Goal: Task Accomplishment & Management: Complete application form

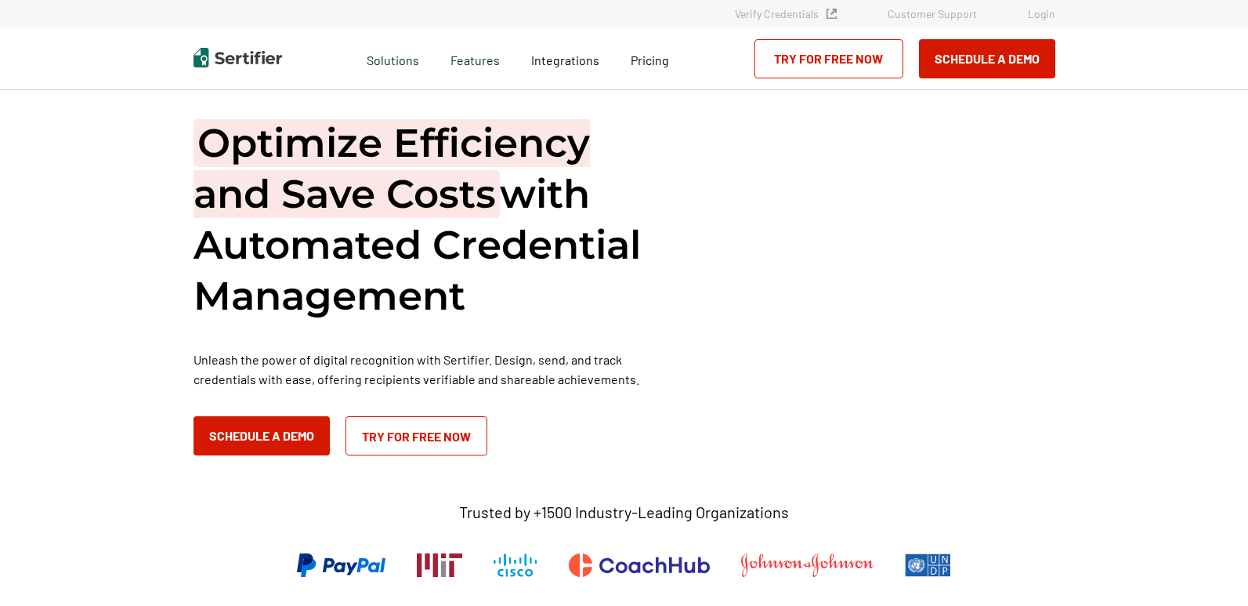
click at [1051, 11] on link "Login" at bounding box center [1041, 13] width 27 height 13
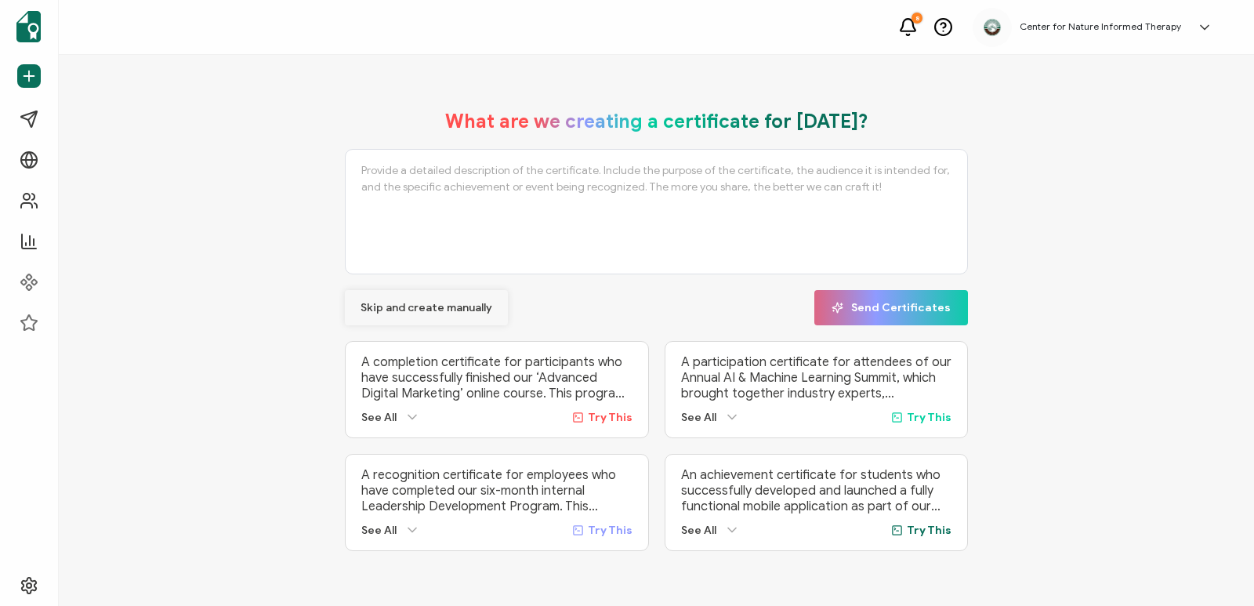
click at [434, 306] on span "Skip and create manually" at bounding box center [426, 307] width 132 height 11
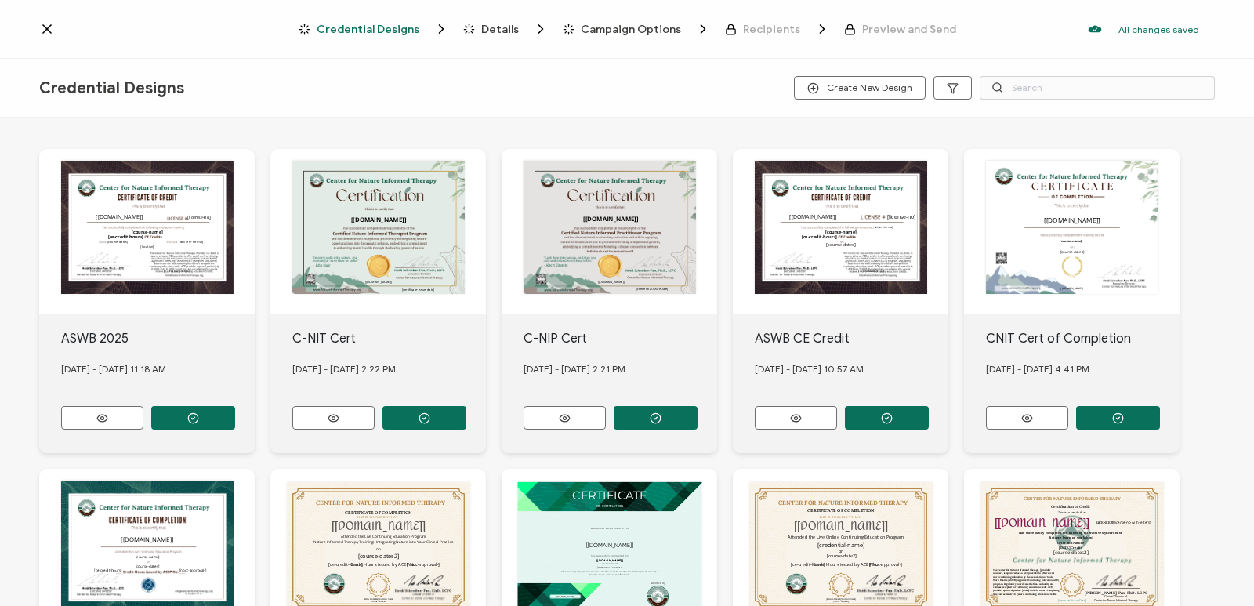
click at [53, 28] on icon at bounding box center [47, 29] width 16 height 16
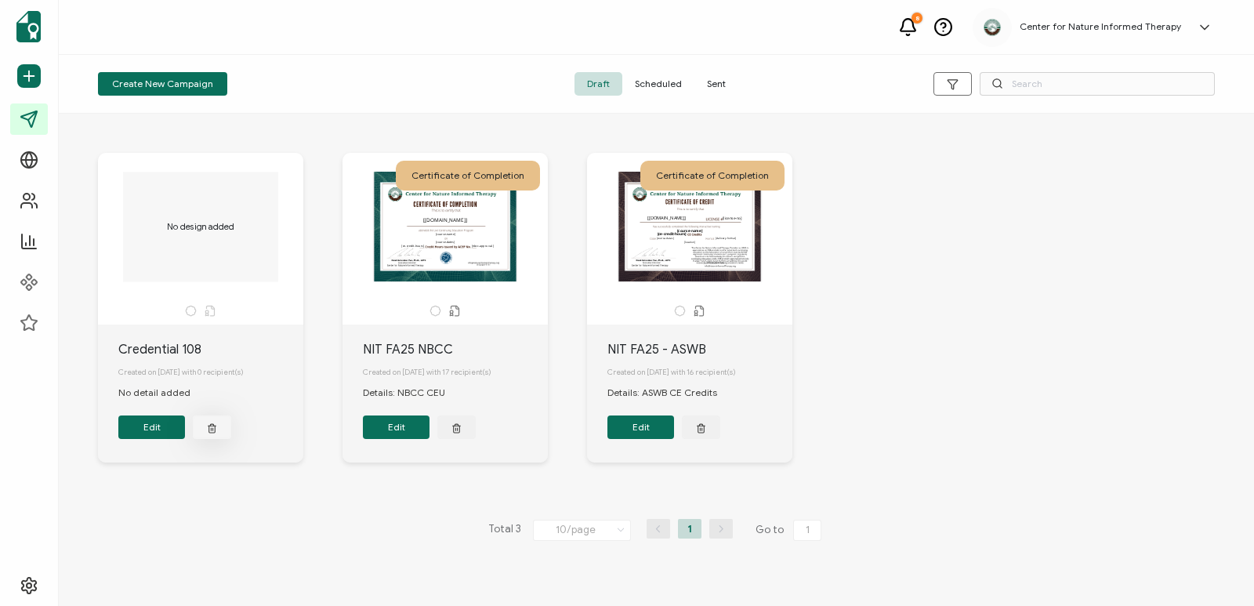
click at [216, 433] on icon "button" at bounding box center [212, 428] width 10 height 12
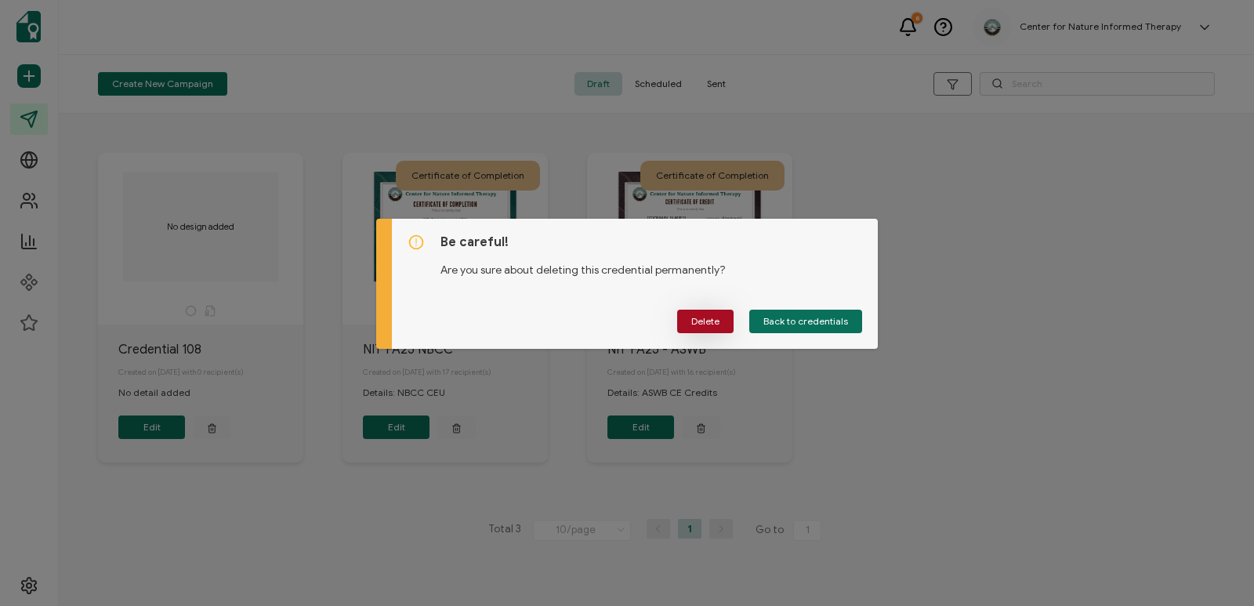
click at [719, 322] on button "Delete" at bounding box center [705, 322] width 56 height 24
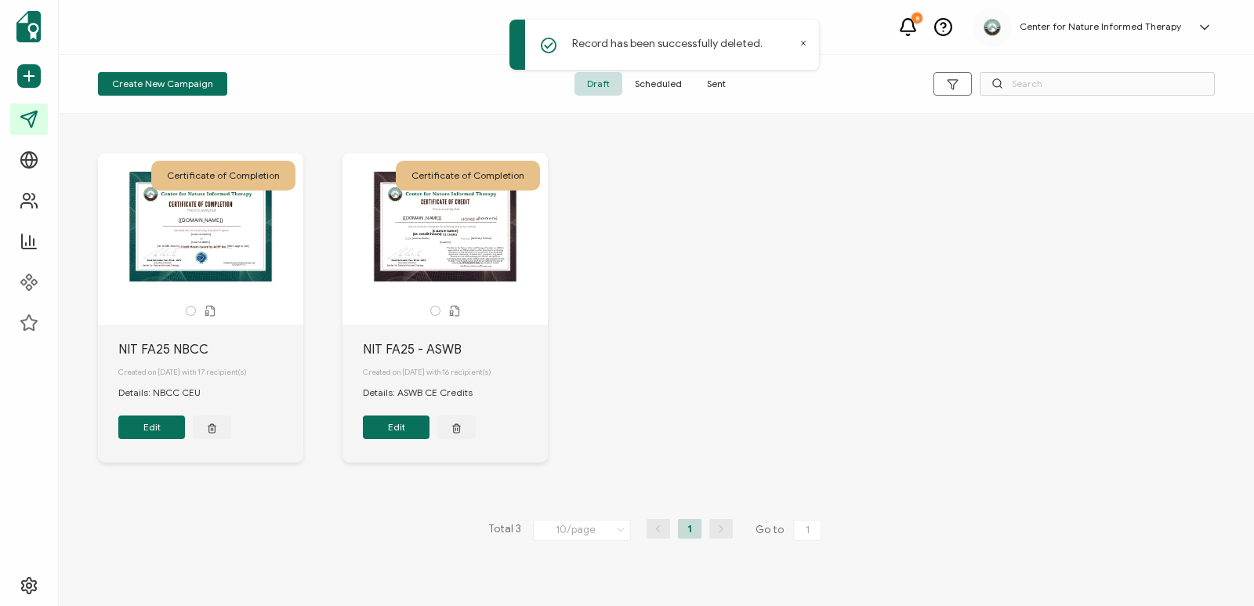
click at [388, 435] on button "Edit" at bounding box center [396, 427] width 67 height 24
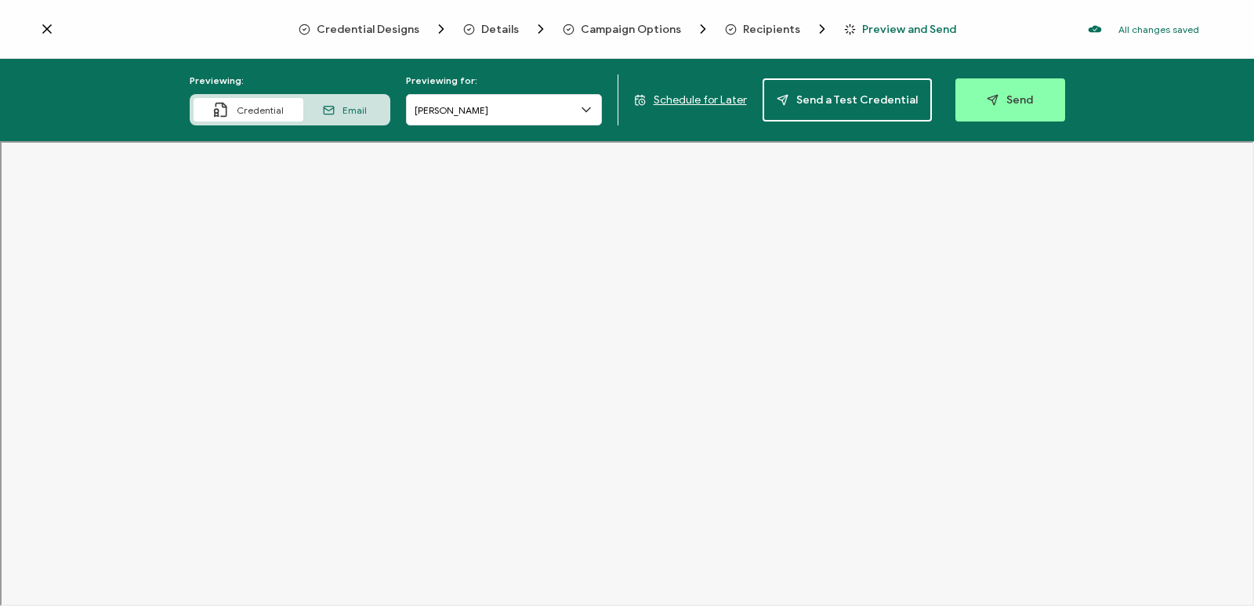
click at [747, 25] on span "Recipients" at bounding box center [771, 30] width 57 height 12
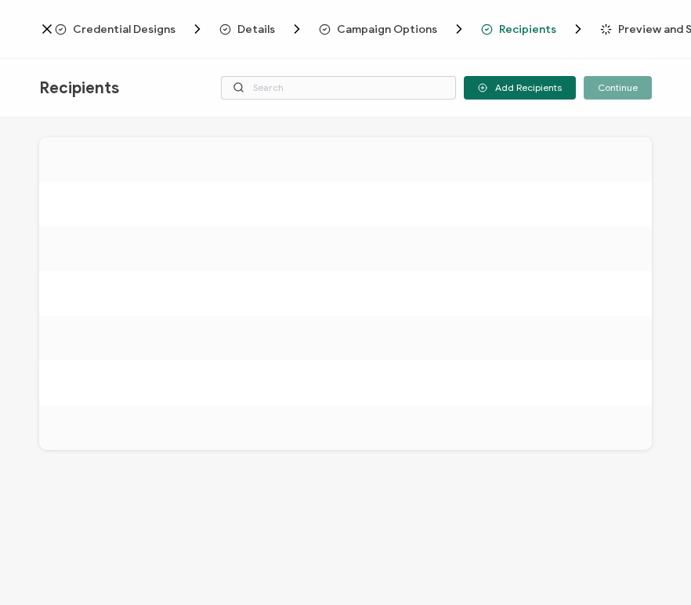
click at [46, 31] on icon at bounding box center [47, 29] width 16 height 16
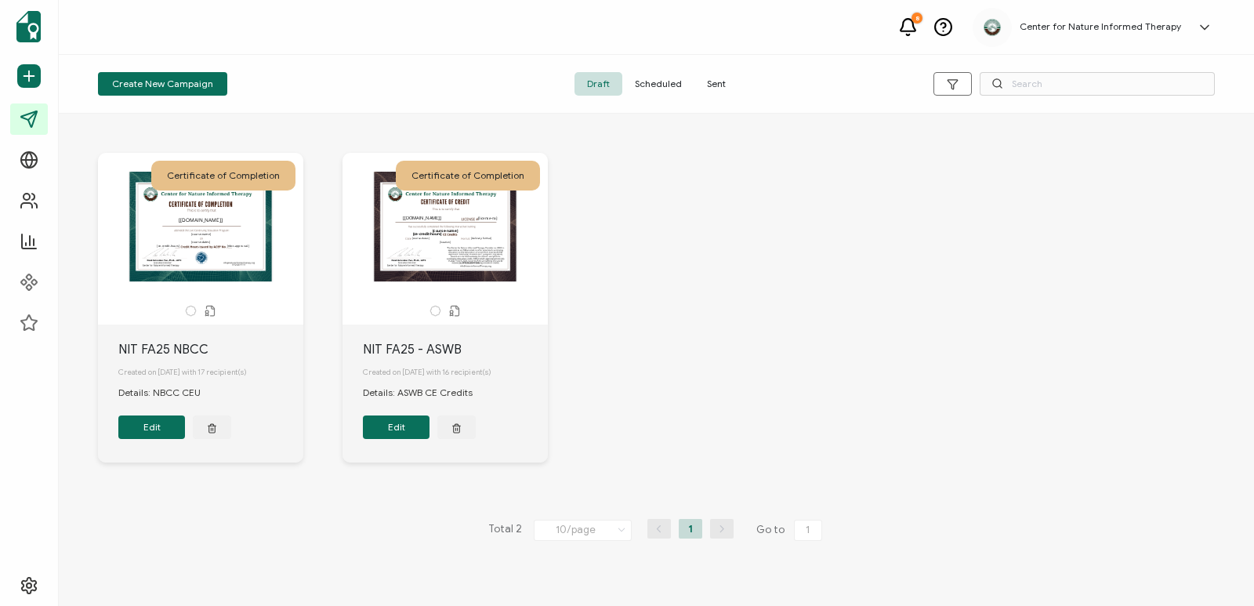
click at [160, 431] on button "Edit" at bounding box center [151, 427] width 67 height 24
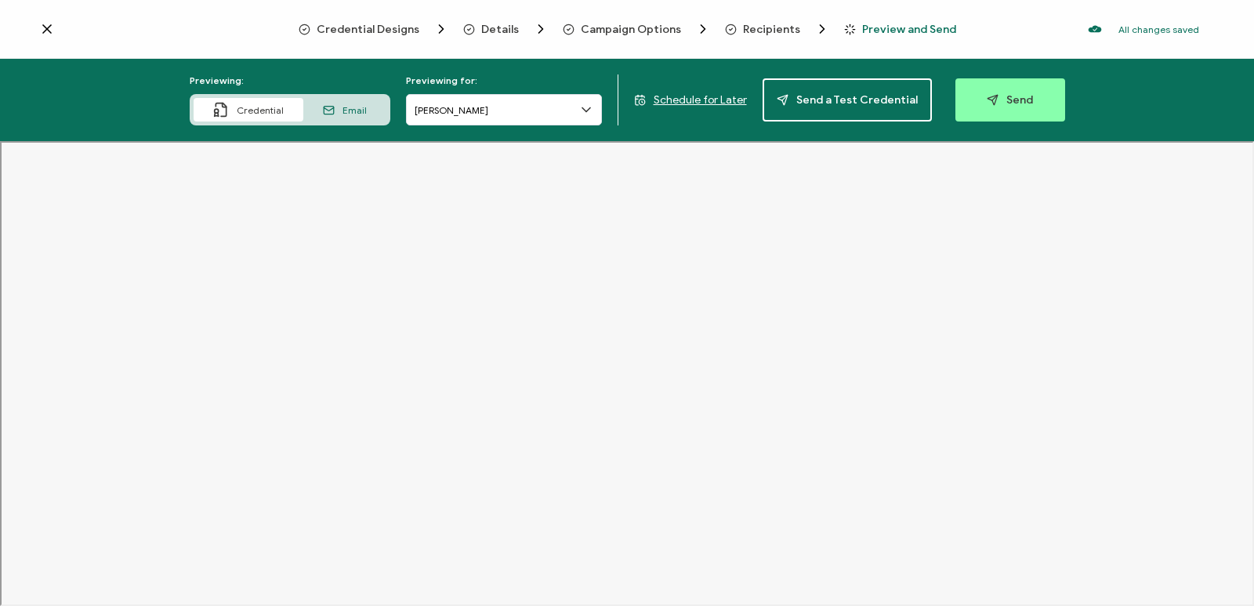
drag, startPoint x: 741, startPoint y: 22, endPoint x: 863, endPoint y: 4, distance: 123.6
click at [741, 22] on div "Recipients" at bounding box center [756, 29] width 63 height 16
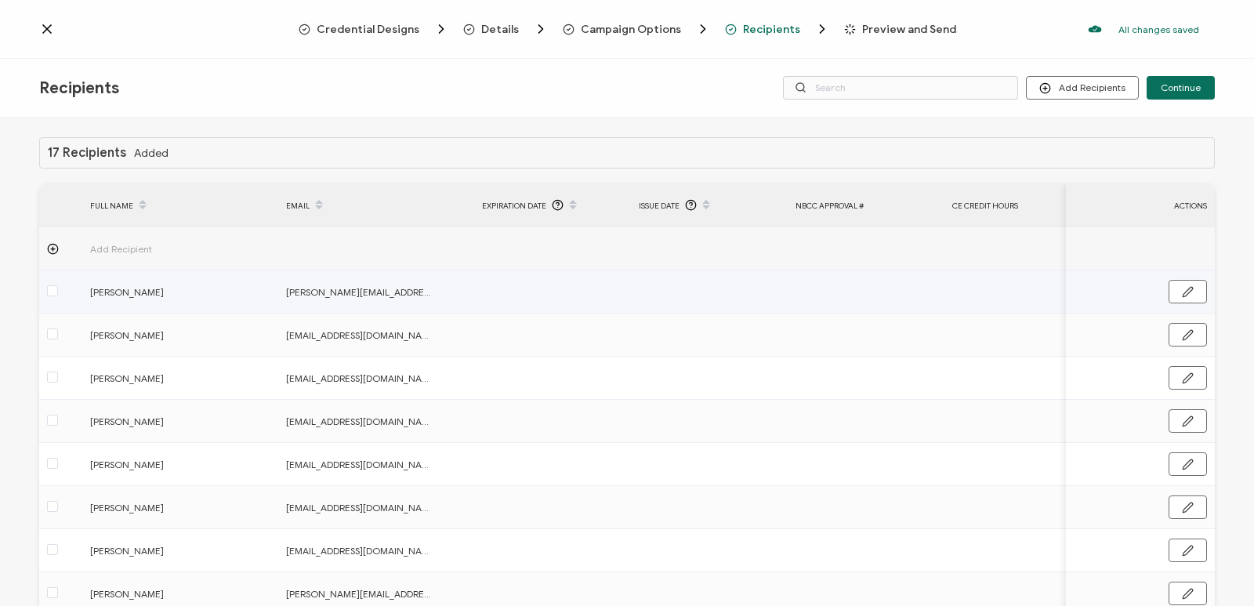
click at [53, 299] on label at bounding box center [52, 292] width 11 height 18
click at [58, 285] on input "checkbox" at bounding box center [58, 285] width 0 height 0
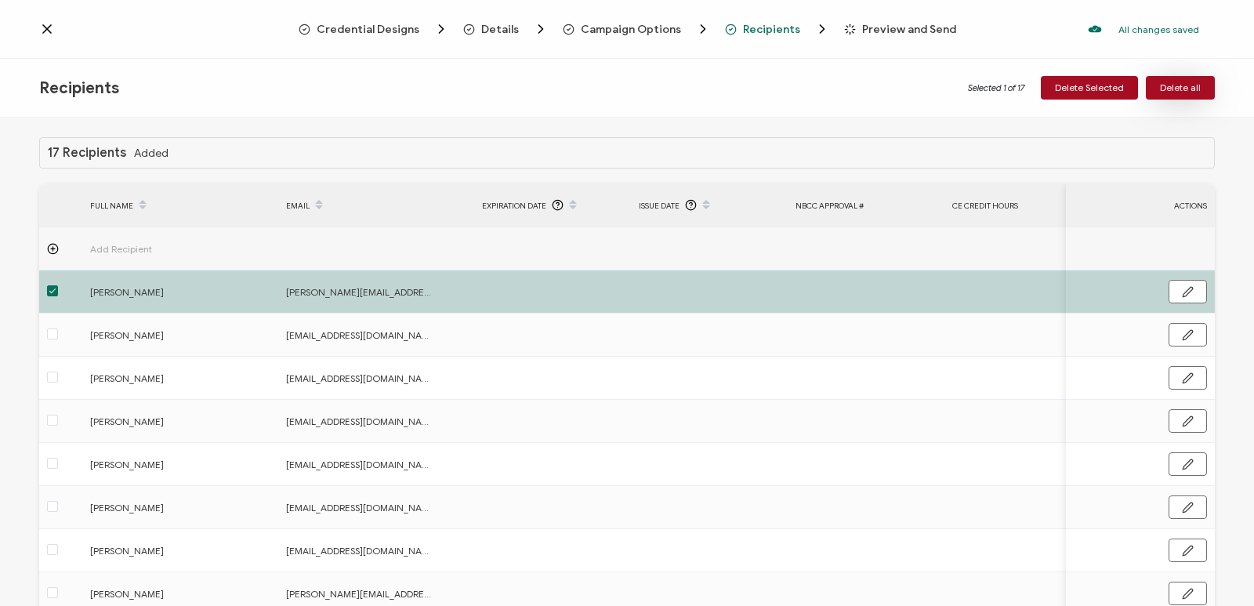
click at [1186, 87] on span "Delete all" at bounding box center [1180, 87] width 41 height 9
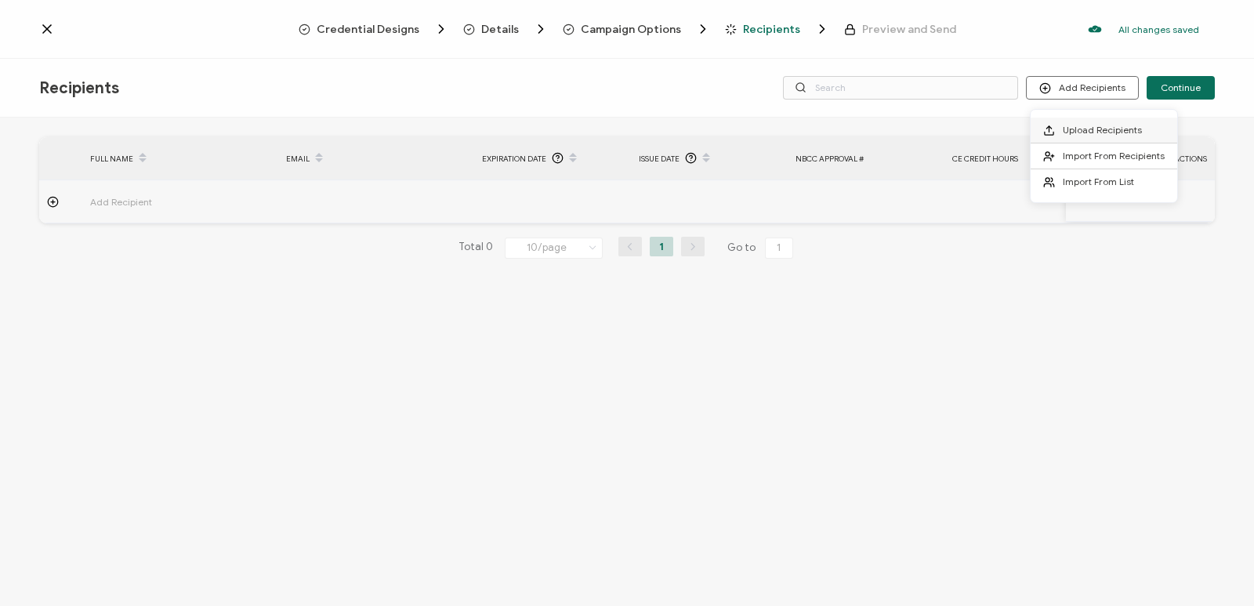
click at [1081, 121] on li "Upload Recipients" at bounding box center [1104, 131] width 147 height 26
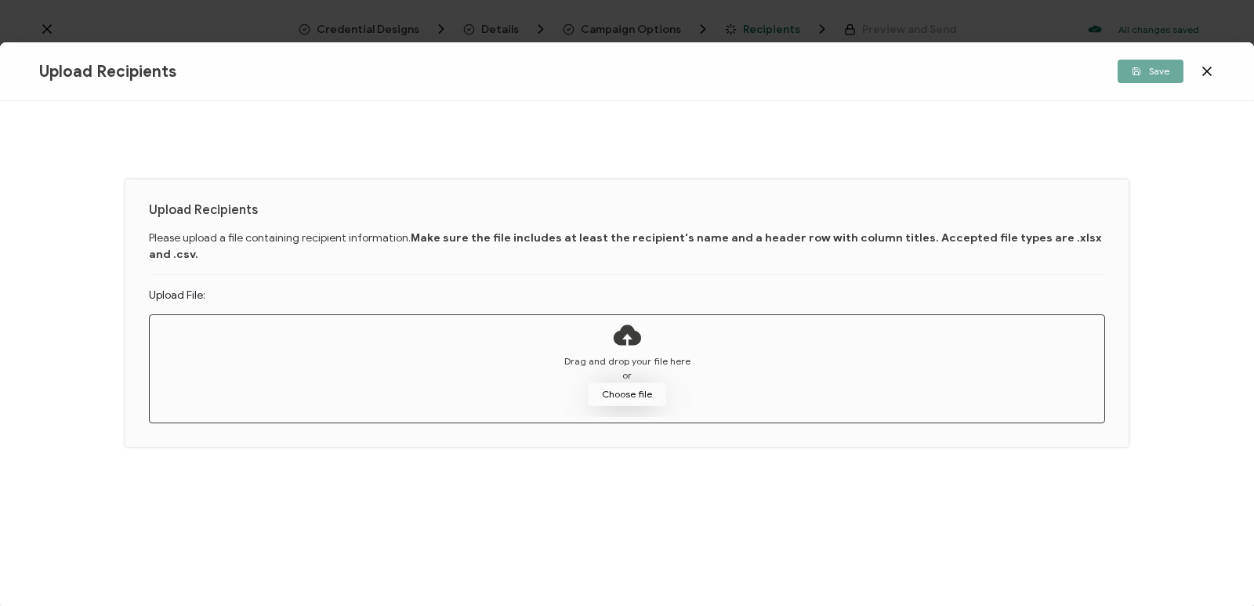
click at [632, 382] on button "Choose file" at bounding box center [627, 394] width 78 height 24
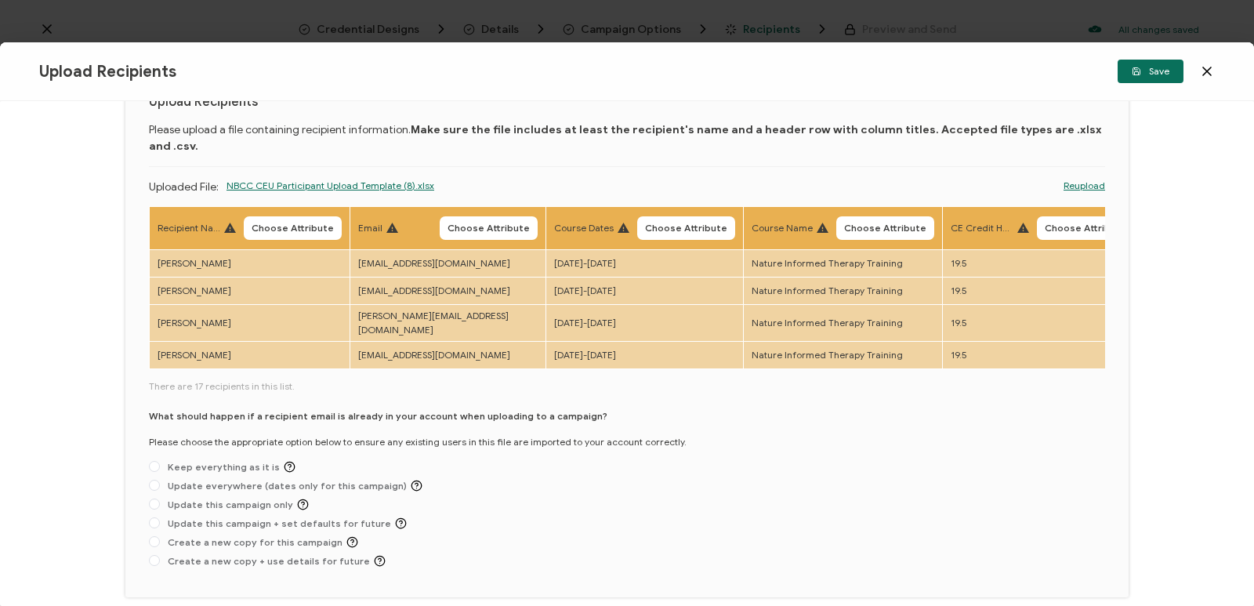
scroll to position [78, 0]
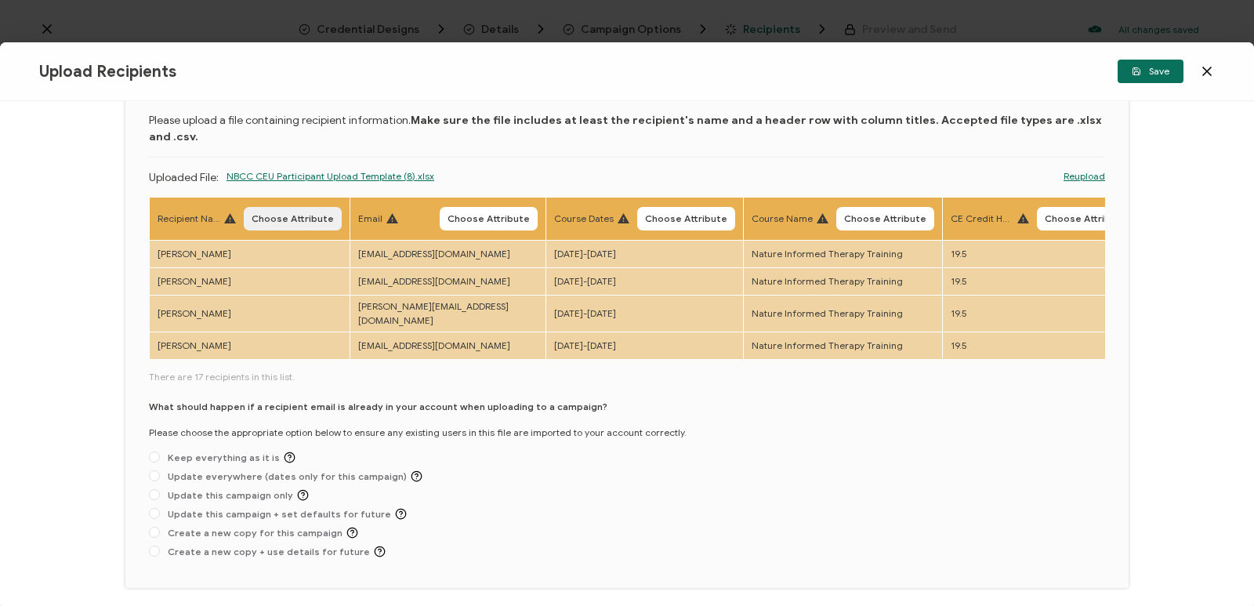
click at [300, 212] on button "Choose Attribute" at bounding box center [293, 219] width 98 height 24
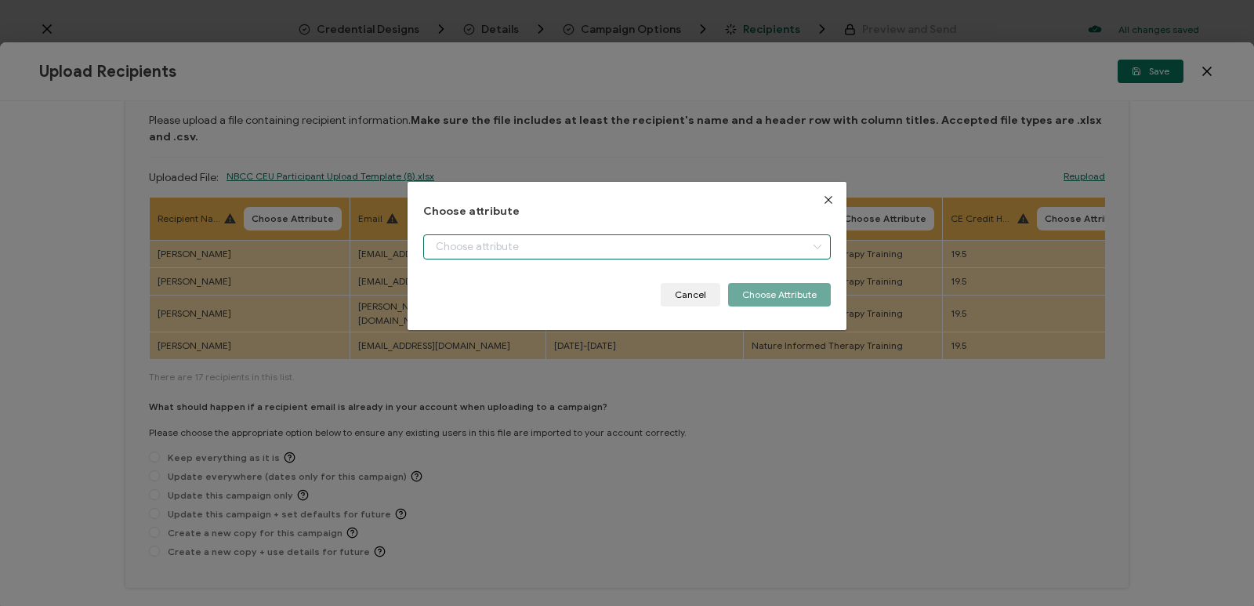
click at [501, 242] on input "dialog" at bounding box center [627, 246] width 408 height 25
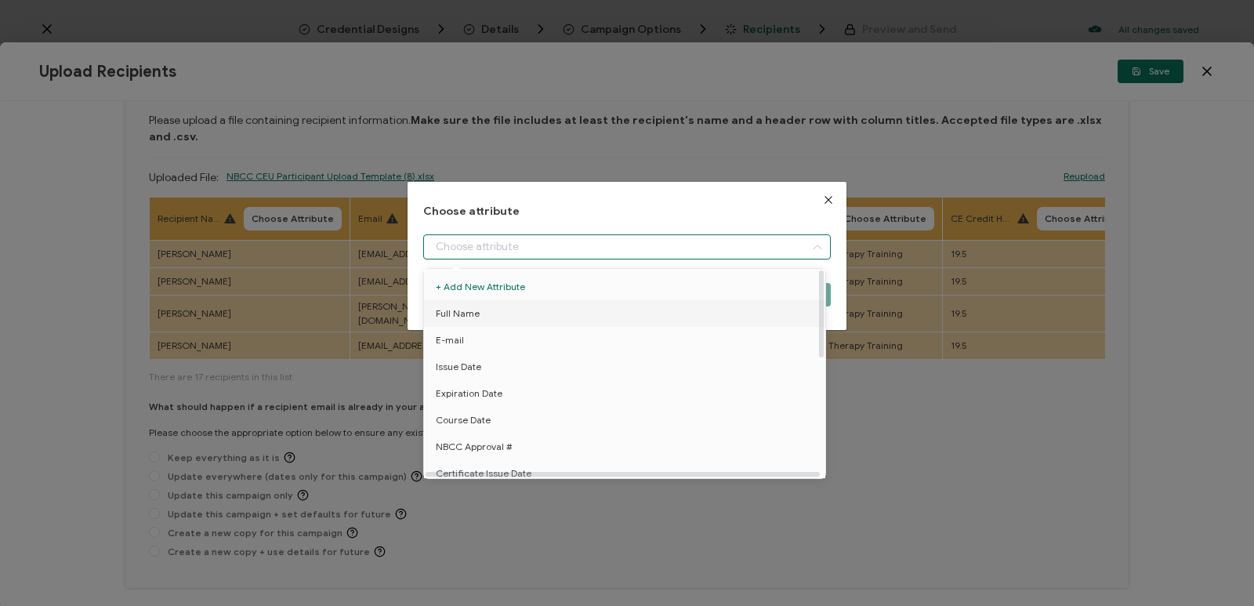
click at [494, 302] on ul "+ Add New Attribute Full Name E-mail Issue Date Expiration Date Course Date NBC…" at bounding box center [627, 513] width 407 height 489
click at [575, 322] on li "Full Name" at bounding box center [627, 313] width 415 height 27
type input "Full Name"
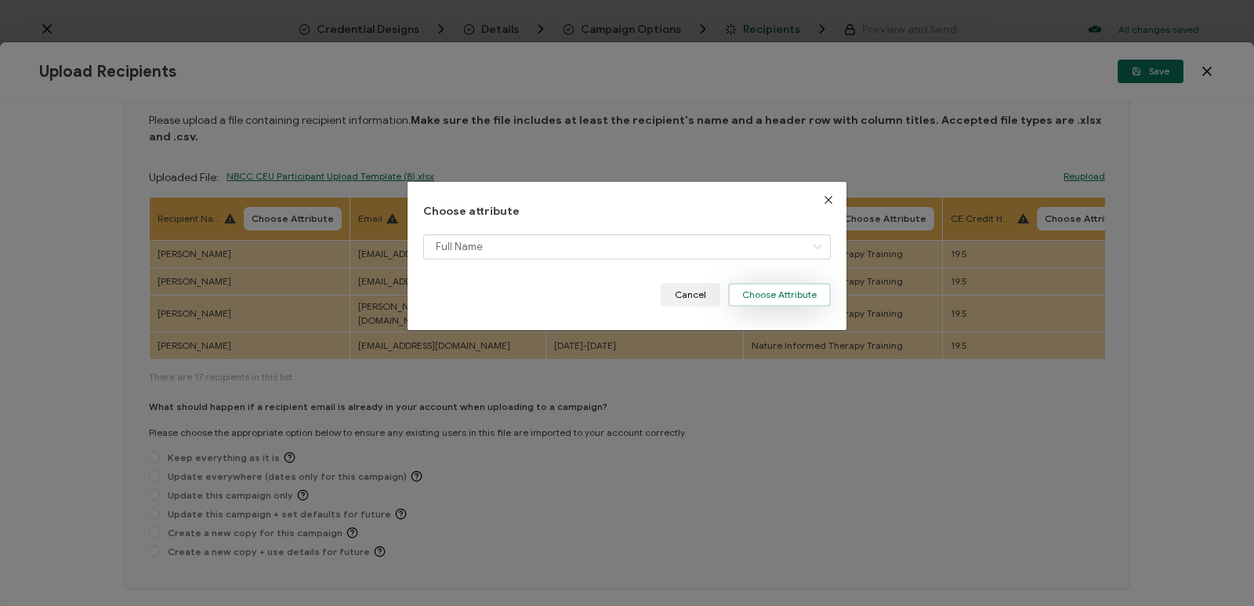
click at [779, 291] on button "Choose Attribute" at bounding box center [779, 295] width 103 height 24
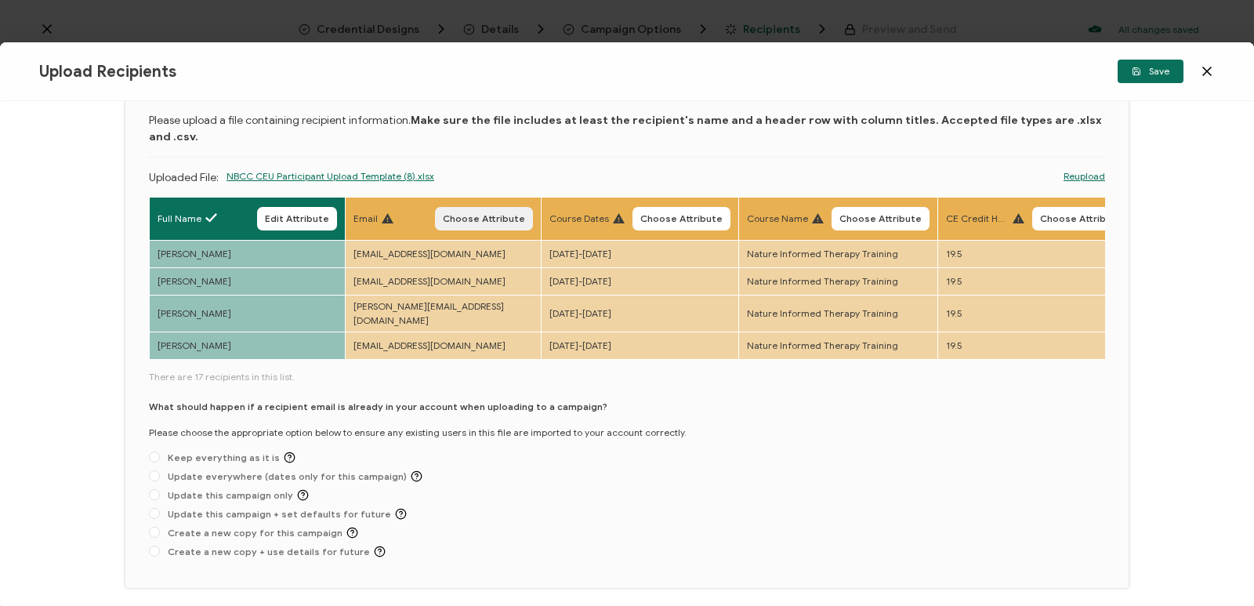
click at [511, 207] on button "Choose Attribute" at bounding box center [484, 219] width 98 height 24
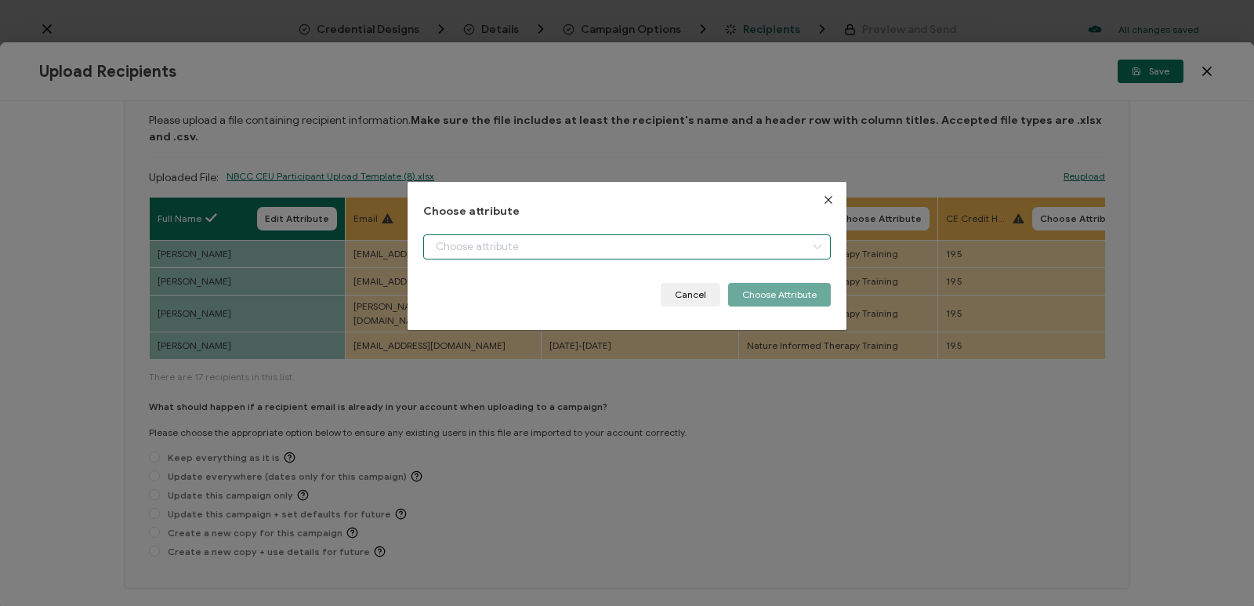
click at [597, 244] on input "dialog" at bounding box center [627, 246] width 408 height 25
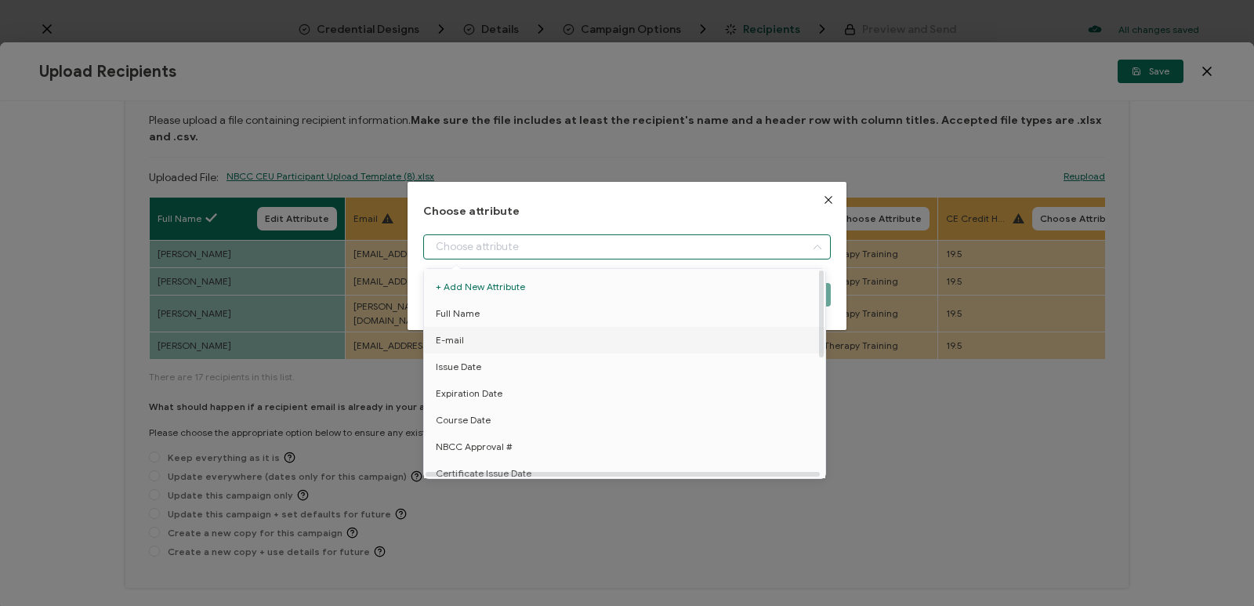
click at [505, 347] on li "E-mail" at bounding box center [627, 340] width 415 height 27
type input "E-mail"
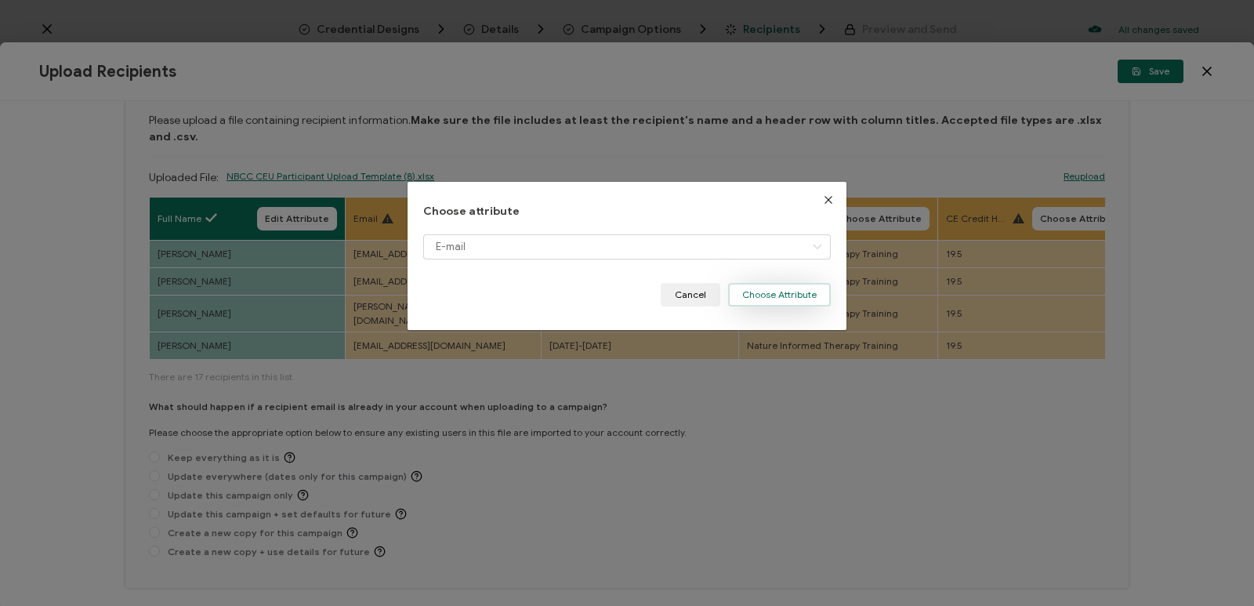
click at [786, 289] on button "Choose Attribute" at bounding box center [779, 295] width 103 height 24
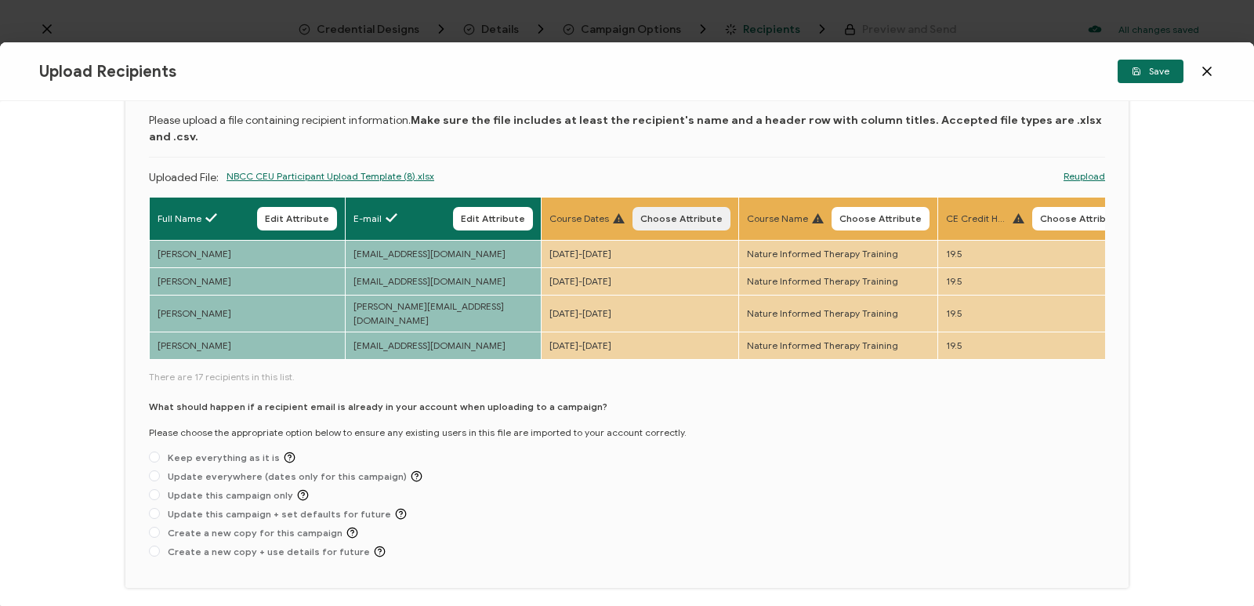
click at [702, 214] on span "Choose Attribute" at bounding box center [681, 218] width 82 height 9
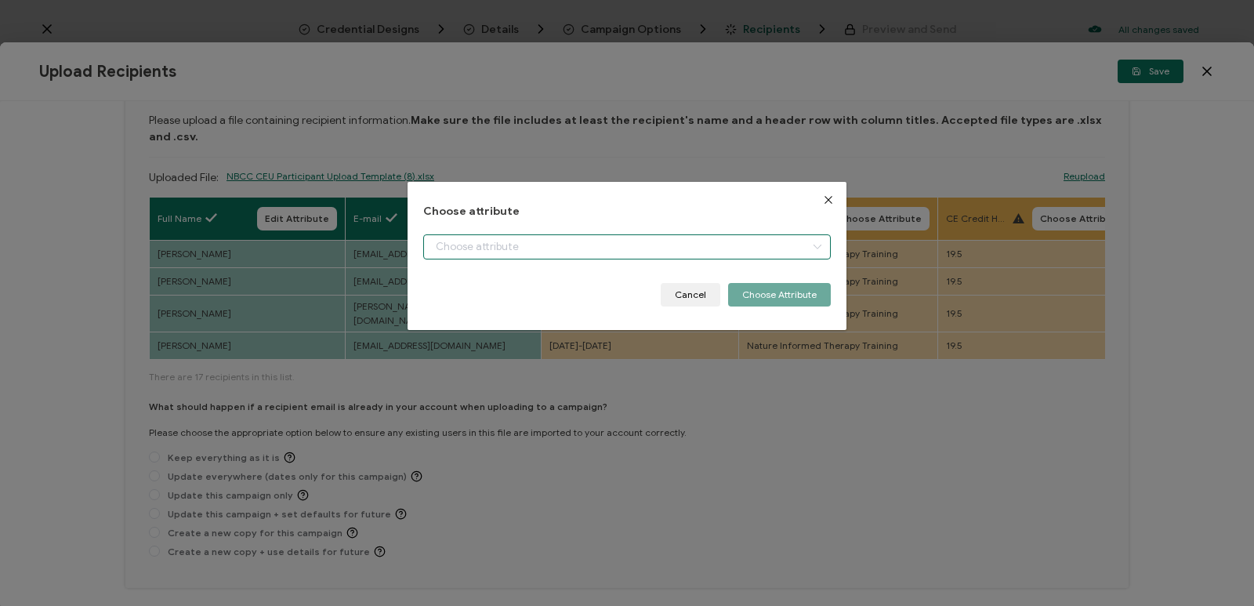
click at [650, 255] on input "dialog" at bounding box center [627, 246] width 408 height 25
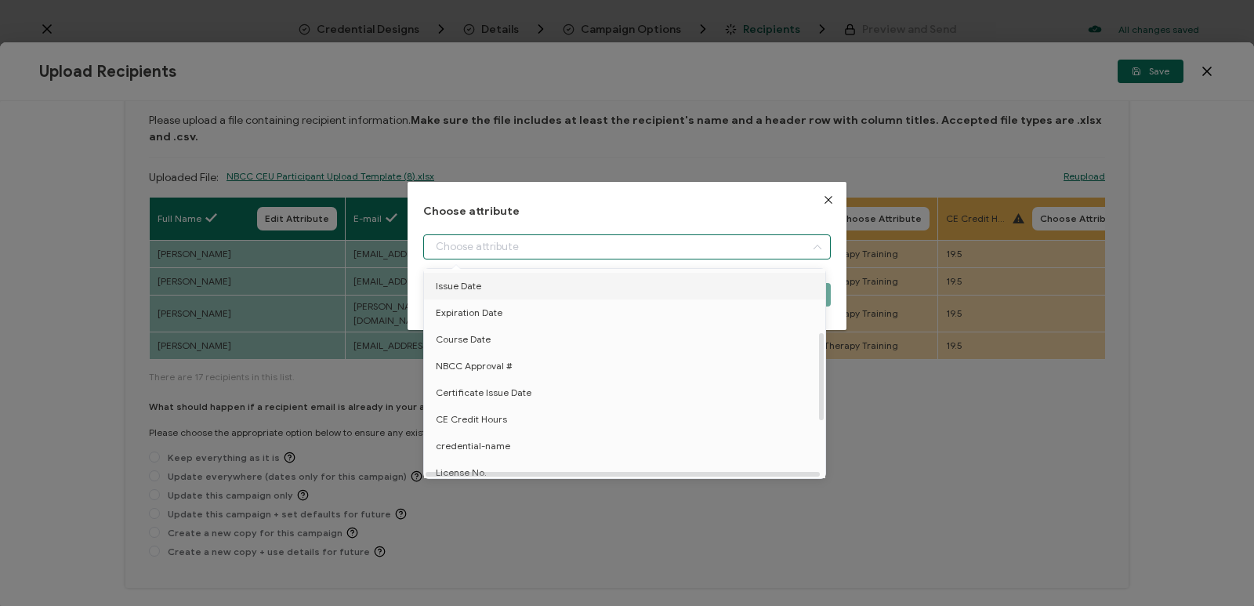
scroll to position [157, 0]
click at [510, 431] on li "Course Dates" at bounding box center [627, 423] width 415 height 27
type input "Course Dates"
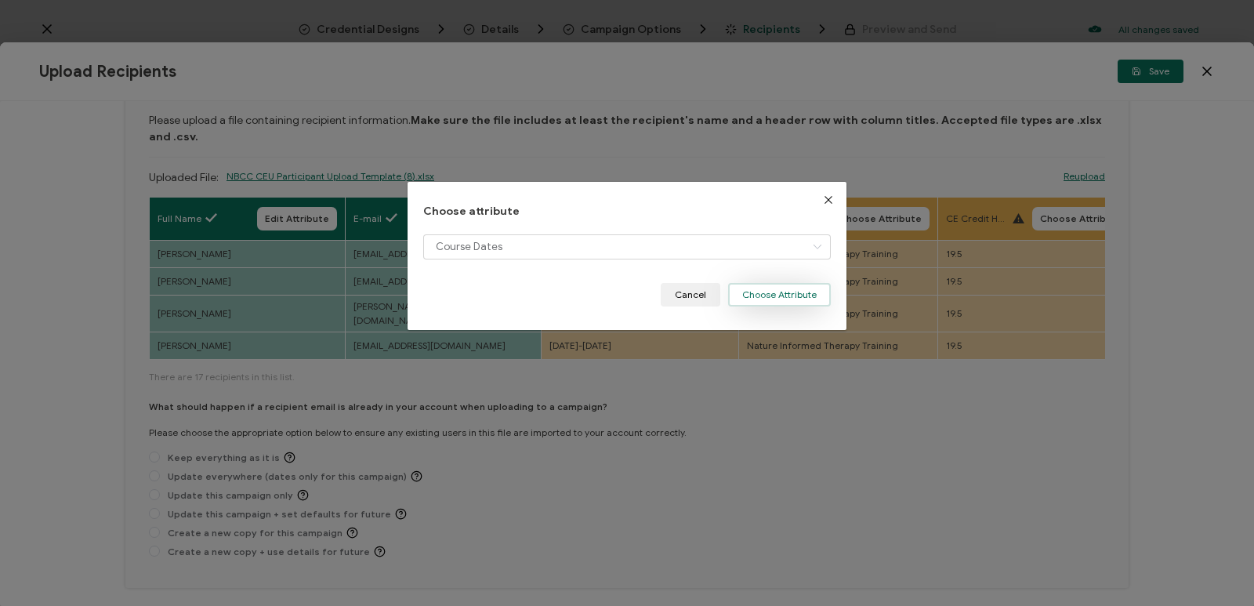
click at [796, 287] on button "Choose Attribute" at bounding box center [779, 295] width 103 height 24
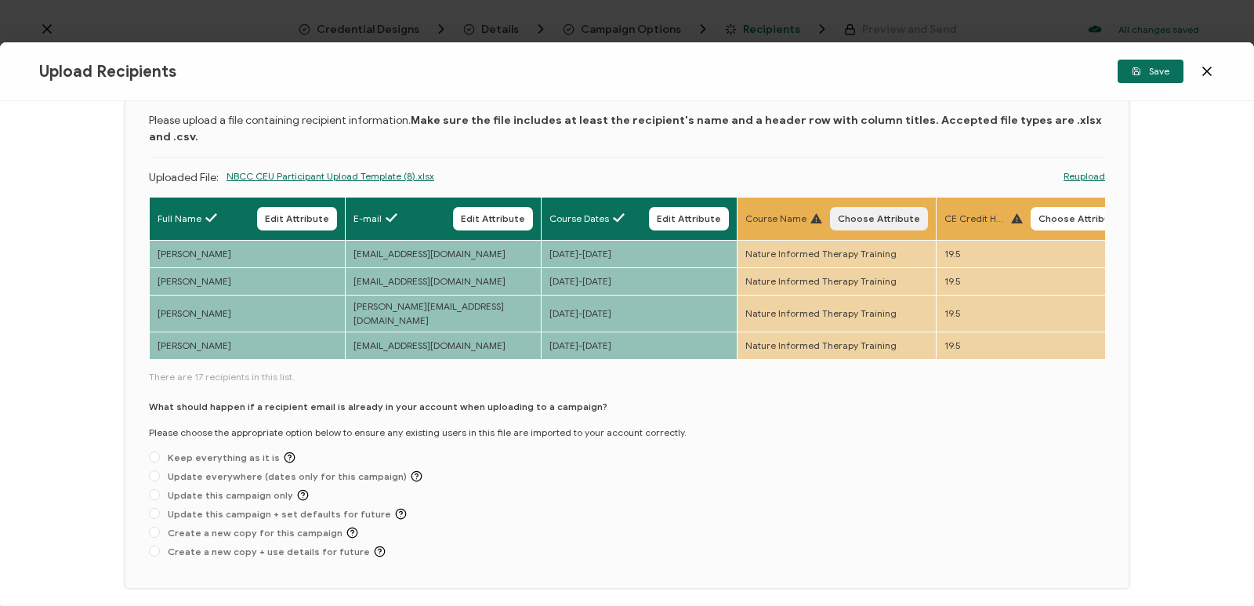
click at [878, 214] on span "Choose Attribute" at bounding box center [879, 218] width 82 height 9
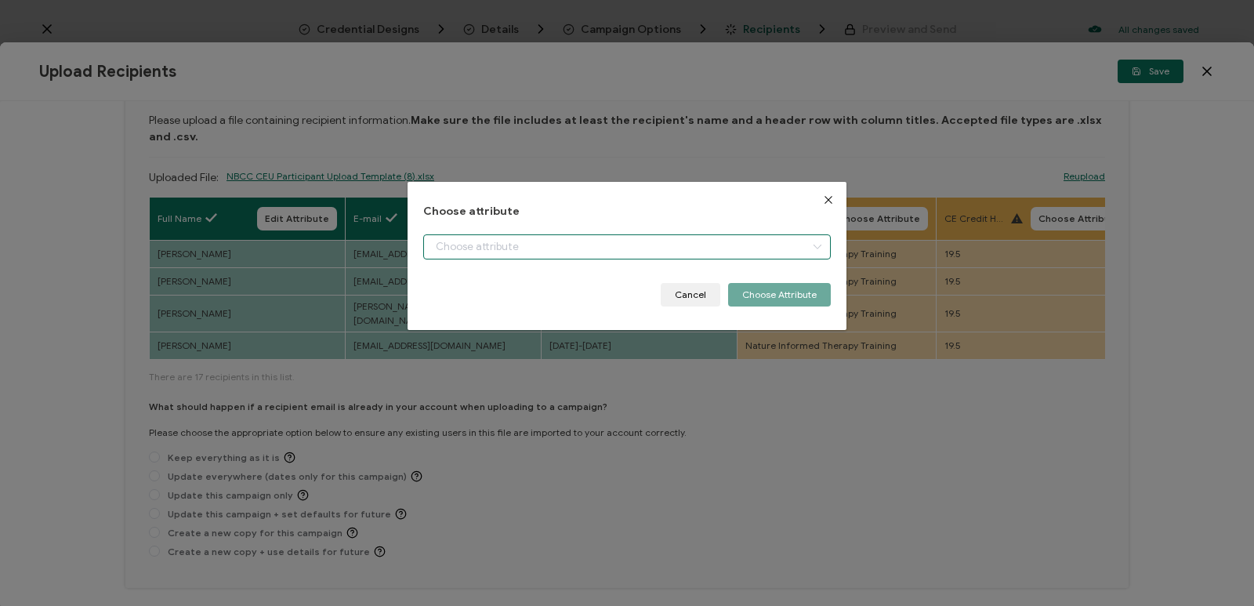
click at [764, 251] on input "dialog" at bounding box center [627, 246] width 408 height 25
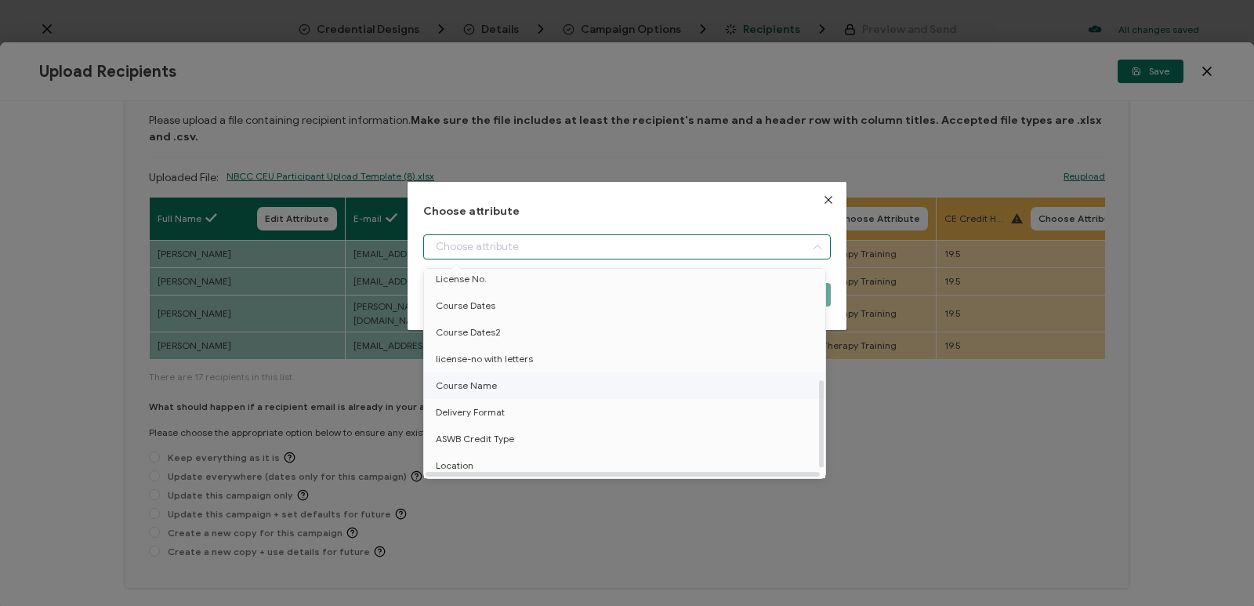
scroll to position [282, 0]
click at [523, 380] on li "Course Name" at bounding box center [627, 385] width 415 height 27
type input "Course Name"
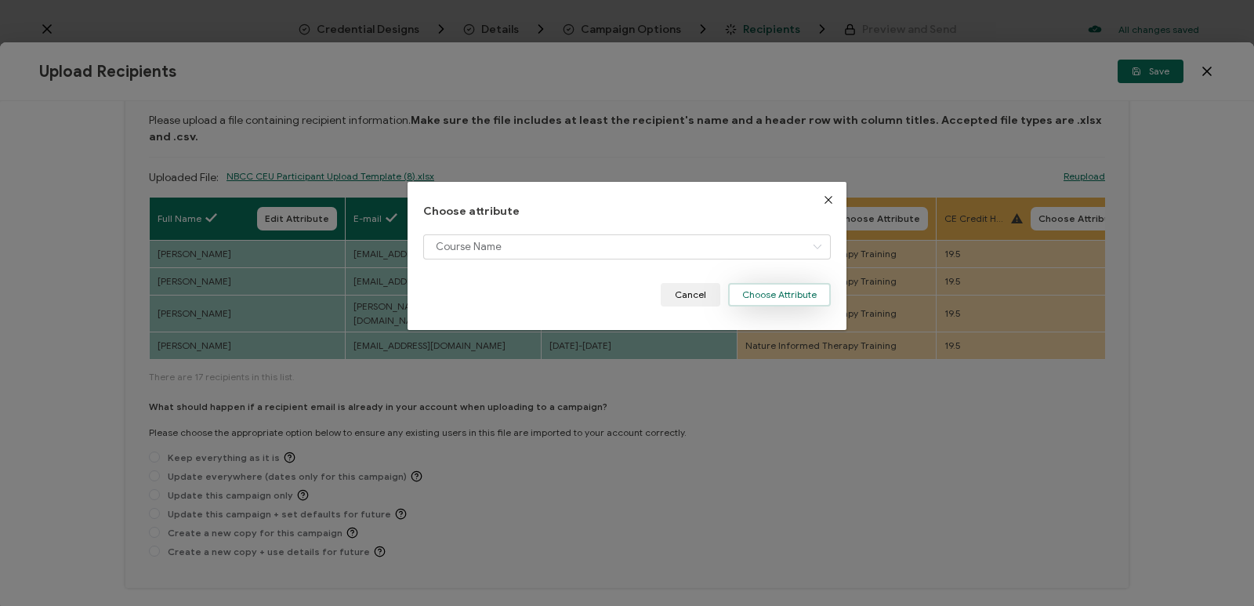
click at [775, 289] on button "Choose Attribute" at bounding box center [779, 295] width 103 height 24
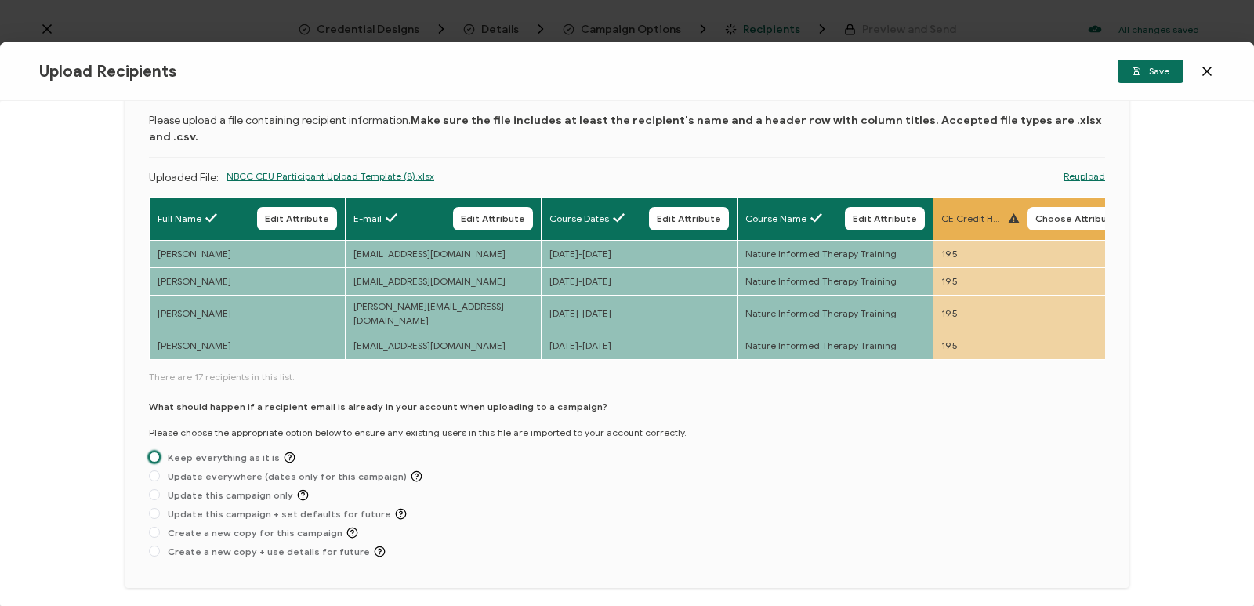
click at [156, 451] on span at bounding box center [154, 456] width 11 height 11
click at [156, 451] on input "Keep everything as it is" at bounding box center [154, 457] width 11 height 13
radio input "true"
drag, startPoint x: 1141, startPoint y: 65, endPoint x: 970, endPoint y: 382, distance: 360.4
click at [970, 382] on div "Upload Recipients Save Upload Recipients Please upload a file containing recipi…" at bounding box center [627, 323] width 1254 height 563
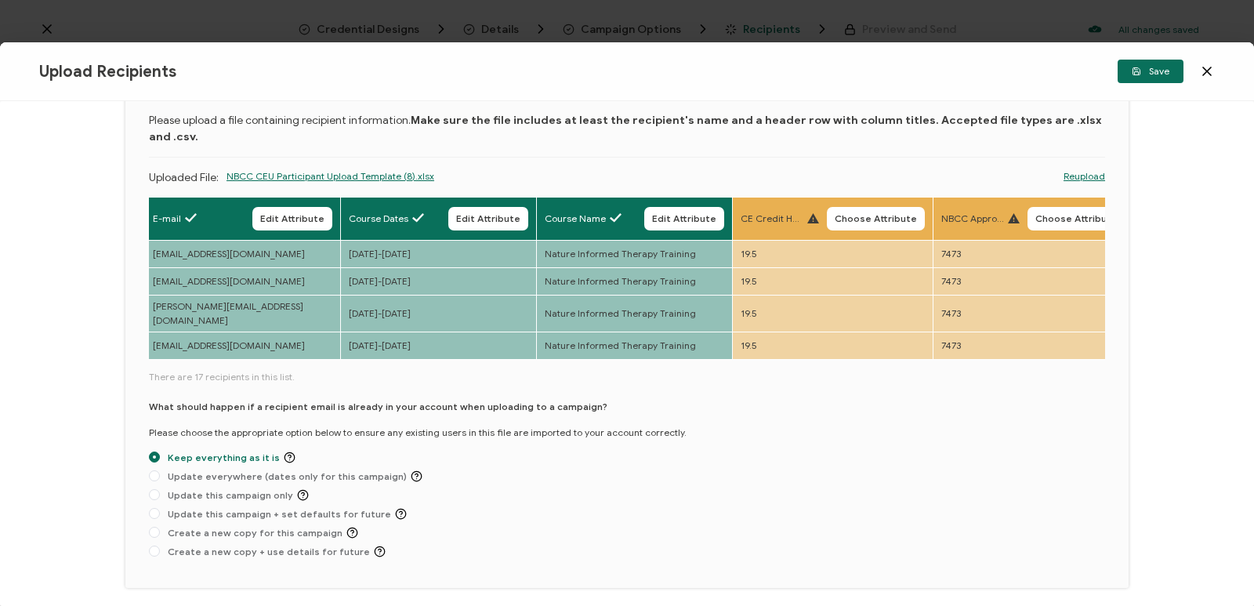
scroll to position [0, 224]
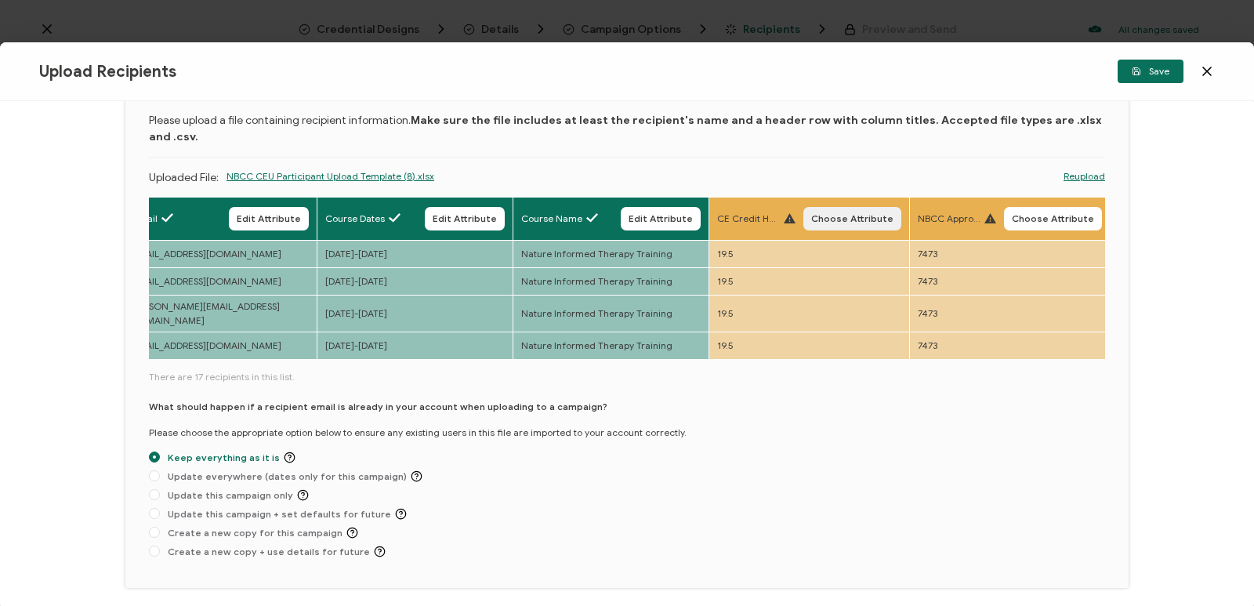
click at [858, 214] on span "Choose Attribute" at bounding box center [852, 218] width 82 height 9
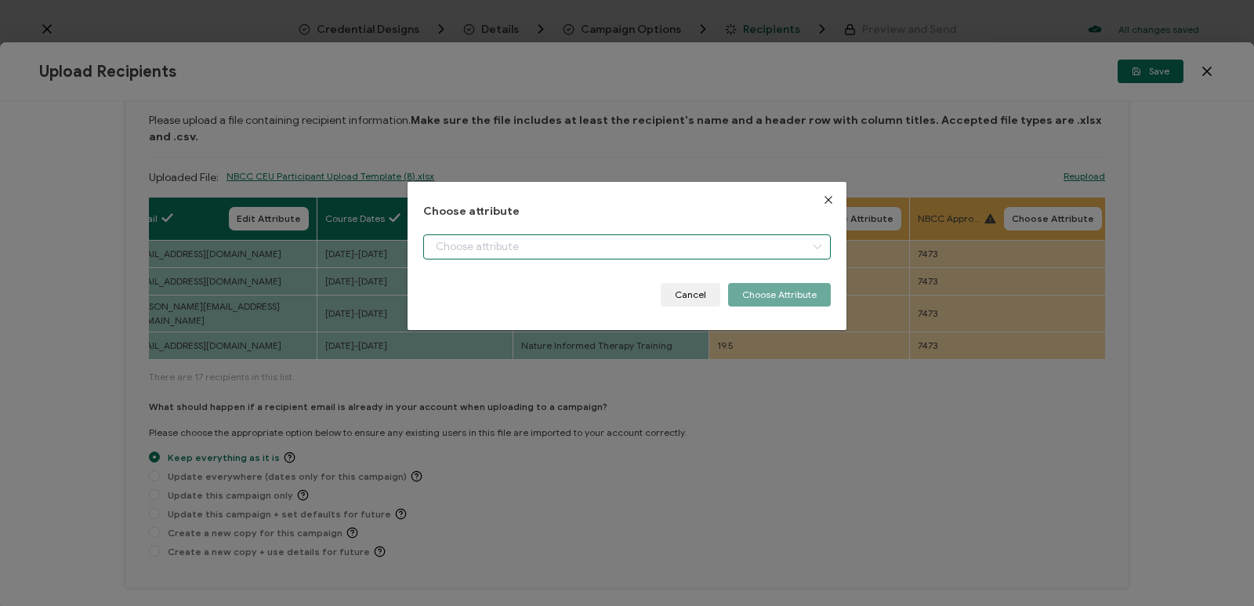
click at [735, 244] on input "dialog" at bounding box center [627, 246] width 408 height 25
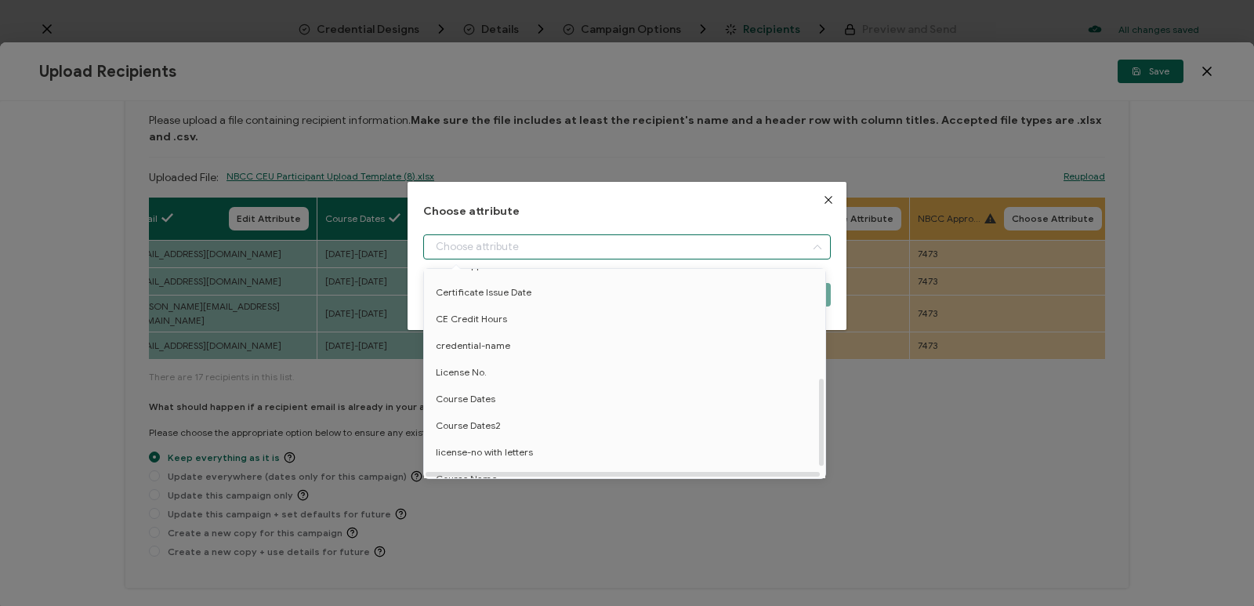
scroll to position [125, 0]
click at [511, 375] on li "CE Credit Hours" at bounding box center [627, 374] width 415 height 27
type input "CE Credit Hours"
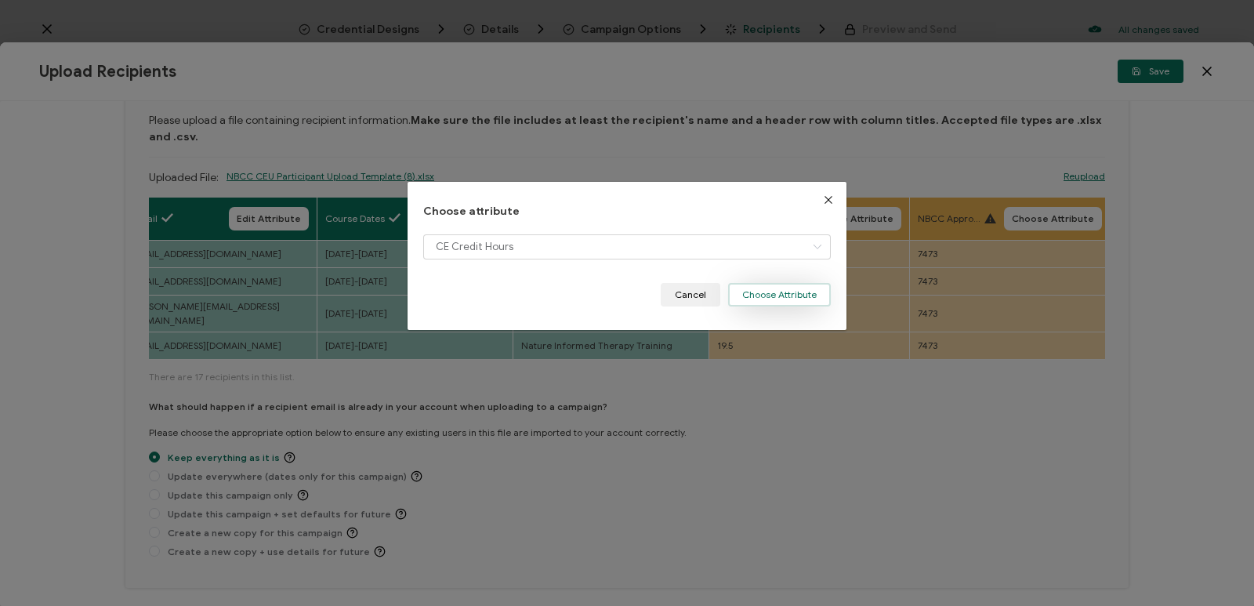
click at [823, 292] on button "Choose Attribute" at bounding box center [779, 295] width 103 height 24
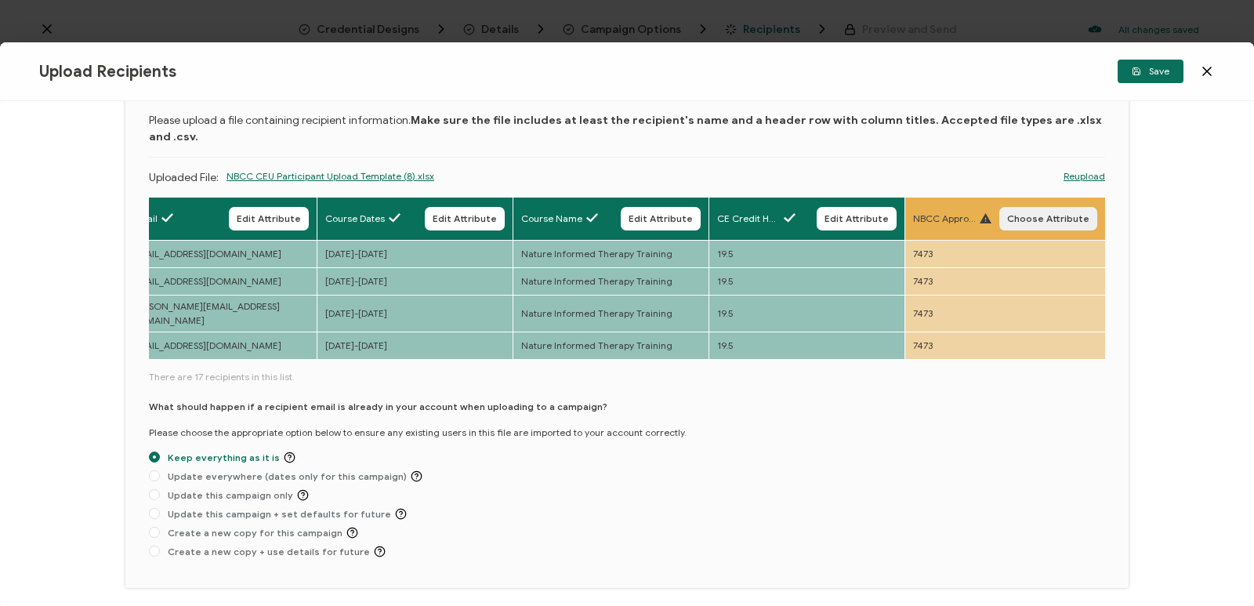
click at [1056, 207] on button "Choose Attribute" at bounding box center [1048, 219] width 98 height 24
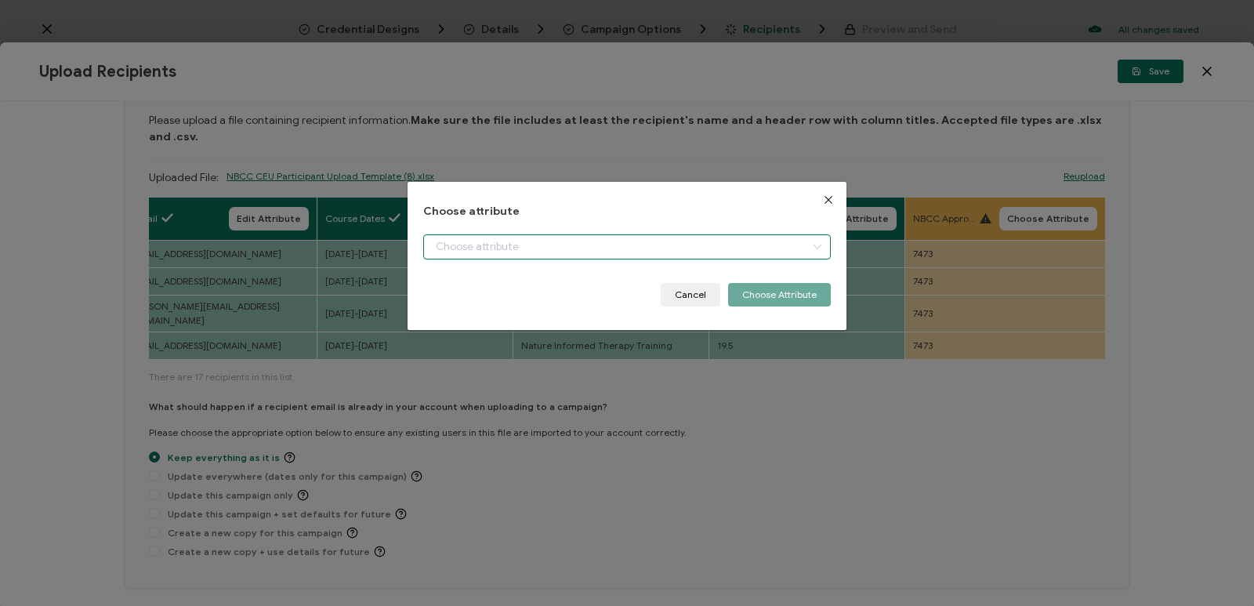
click at [686, 248] on input "dialog" at bounding box center [627, 246] width 408 height 25
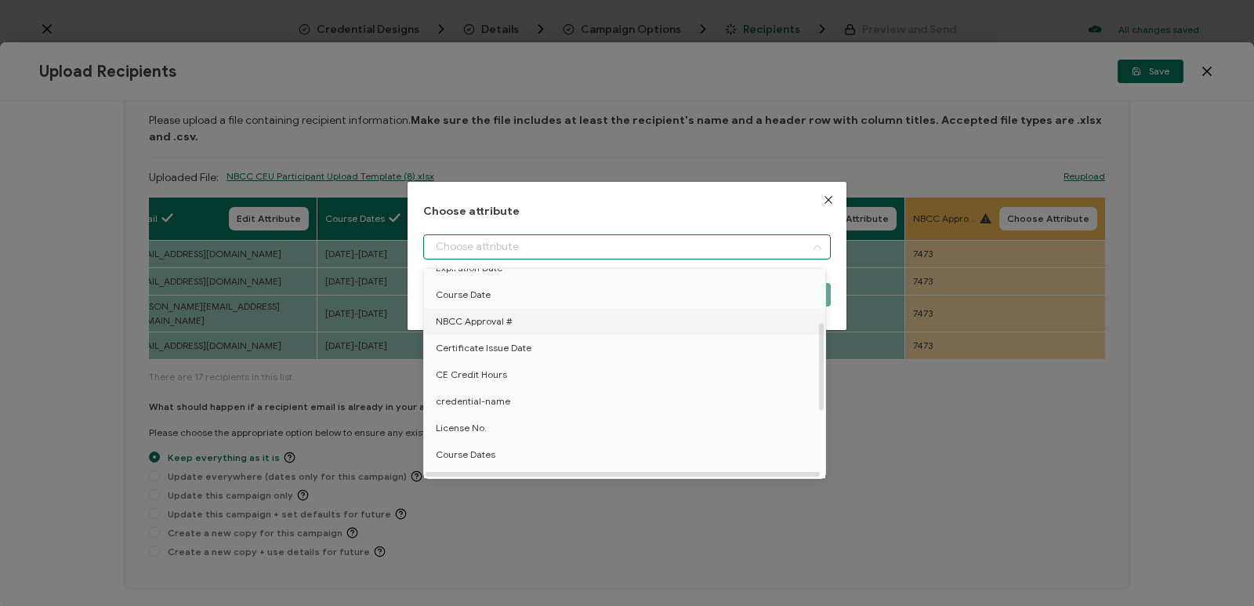
click at [496, 322] on span "NBCC Approval #" at bounding box center [474, 321] width 77 height 27
type input "NBCC Approval #"
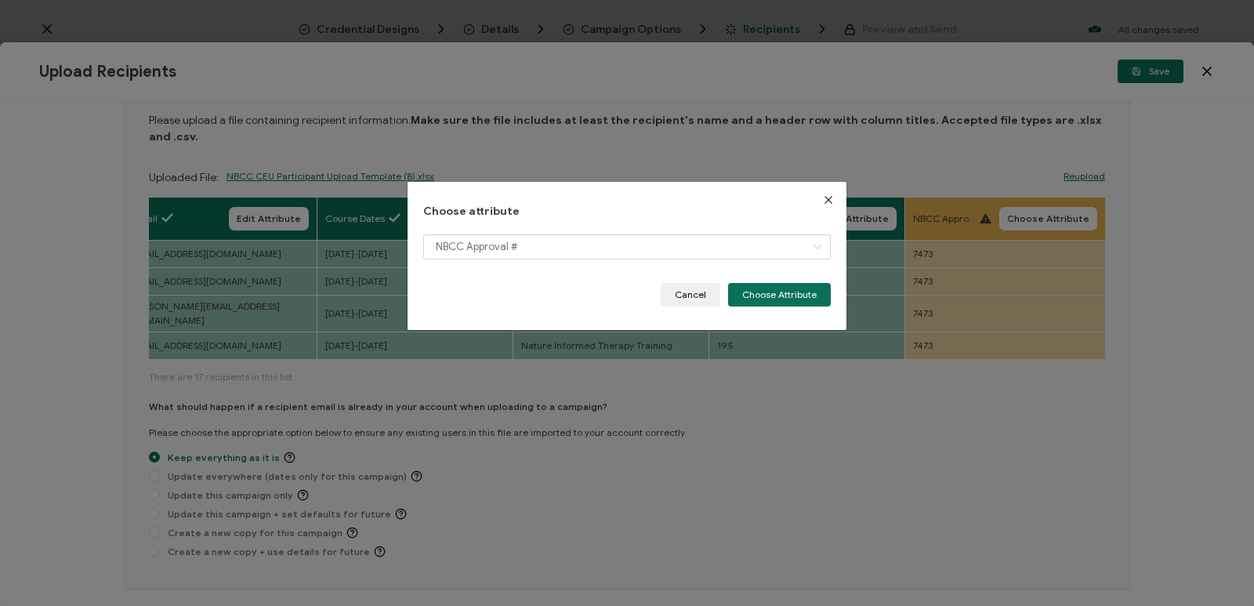
click at [776, 288] on button "Choose Attribute" at bounding box center [779, 295] width 103 height 24
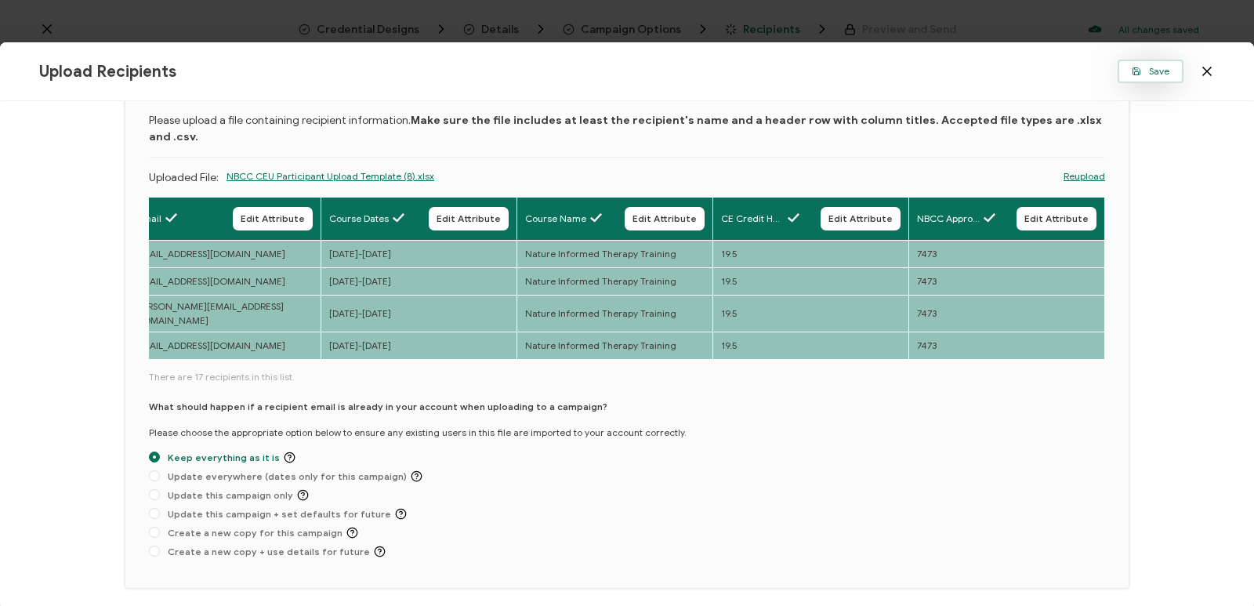
click at [1133, 73] on icon "button" at bounding box center [1136, 71] width 7 height 7
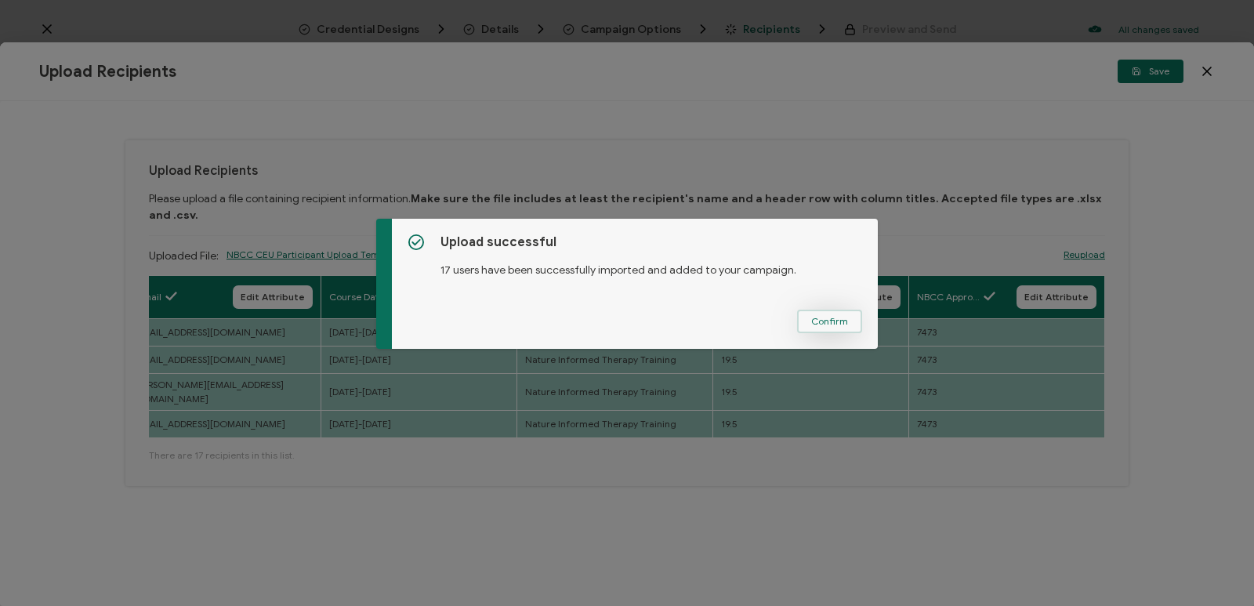
click at [800, 315] on button "Confirm" at bounding box center [829, 322] width 65 height 24
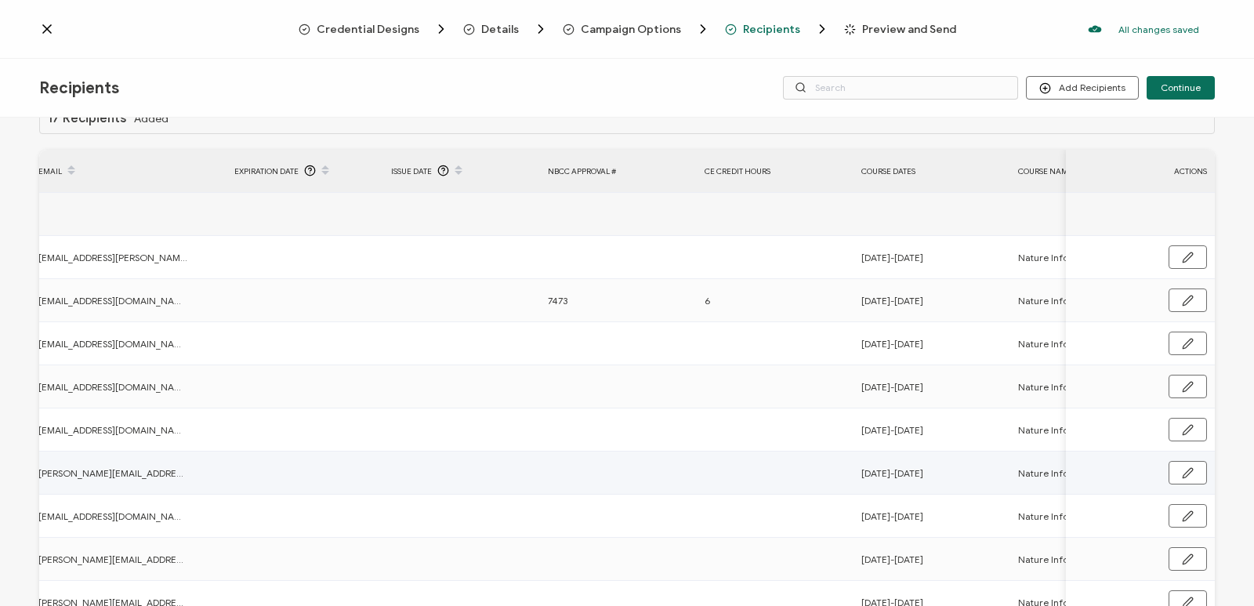
scroll to position [0, 0]
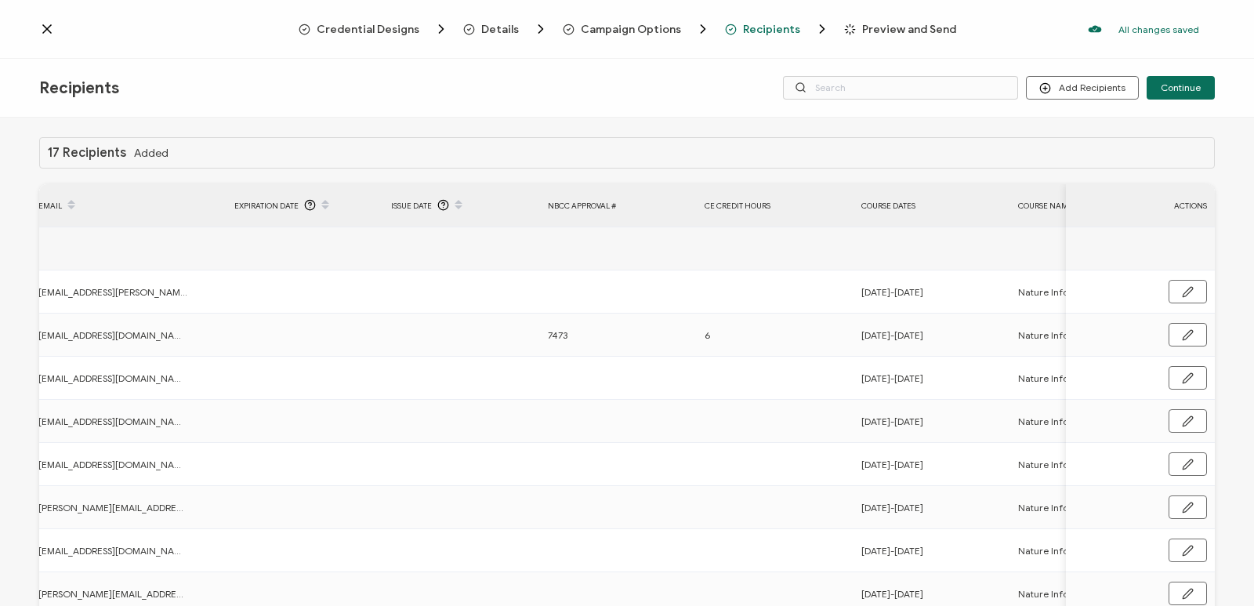
click at [50, 30] on icon at bounding box center [47, 29] width 16 height 16
